Goal: Information Seeking & Learning: Learn about a topic

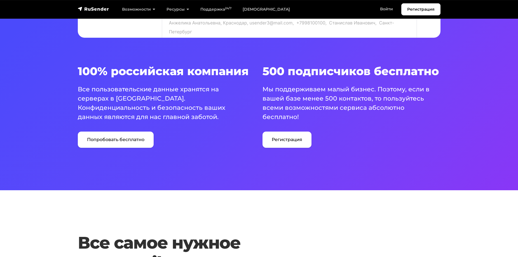
scroll to position [364, 0]
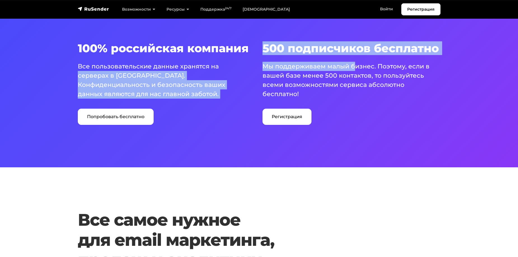
drag, startPoint x: 256, startPoint y: 69, endPoint x: 354, endPoint y: 69, distance: 97.9
click at [354, 69] on div "100% российская компания Все пользовательские данные хранятся на серверах в [GE…" at bounding box center [258, 83] width 369 height 83
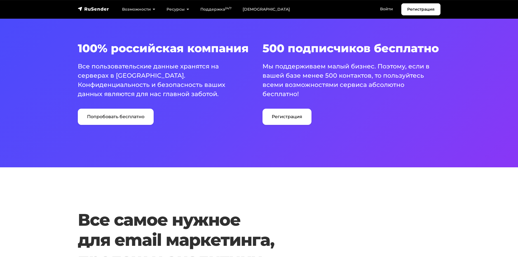
click at [310, 82] on p "Мы поддерживаем малый бизнес. Поэтому, если в вашей базе менее 500 контактов, т…" at bounding box center [347, 80] width 171 height 37
drag, startPoint x: 318, startPoint y: 76, endPoint x: 370, endPoint y: 71, distance: 52.5
click at [370, 71] on p "Мы поддерживаем малый бизнес. Поэтому, если в вашей базе менее 500 контактов, т…" at bounding box center [347, 80] width 171 height 37
click at [301, 81] on p "Мы поддерживаем малый бизнес. Поэтому, если в вашей базе менее 500 контактов, т…" at bounding box center [347, 80] width 171 height 37
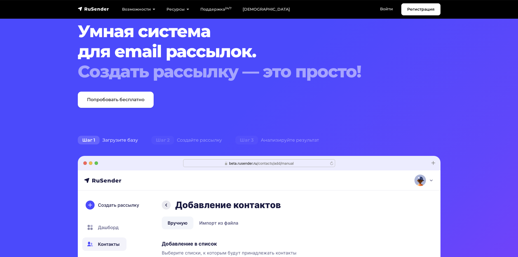
scroll to position [0, 0]
